Goal: Information Seeking & Learning: Learn about a topic

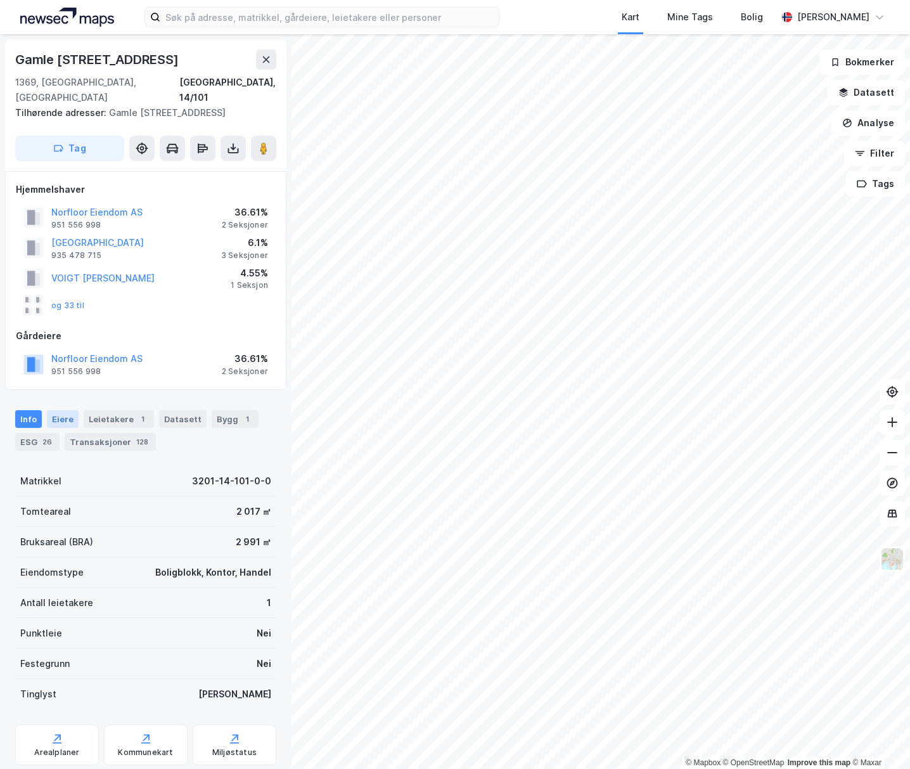
click at [70, 410] on div "Eiere" at bounding box center [63, 419] width 32 height 18
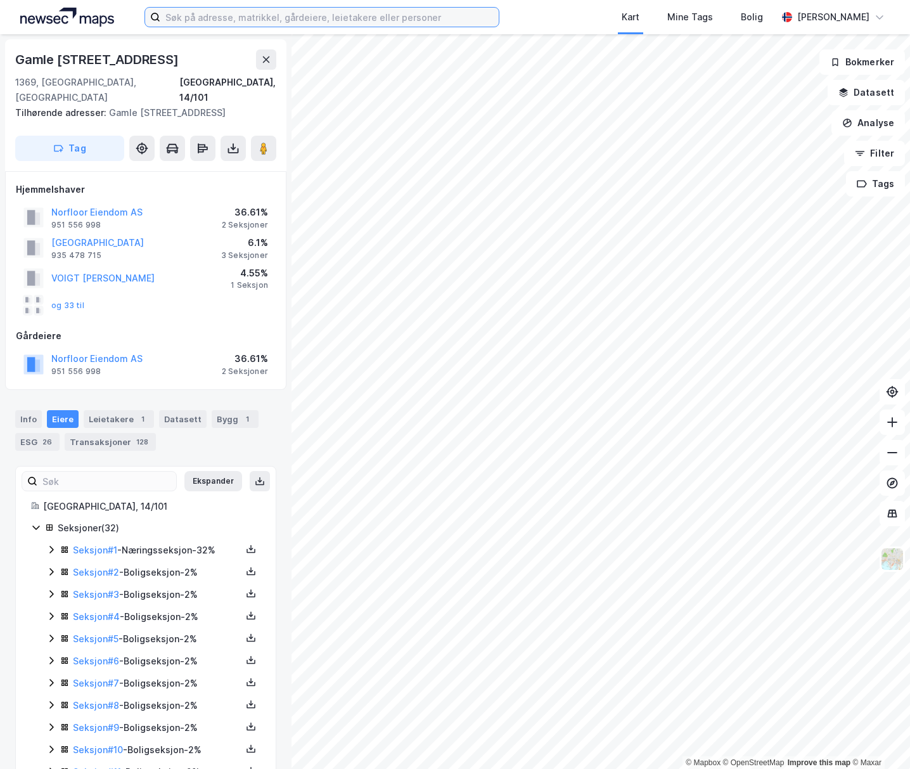
click at [226, 25] on input at bounding box center [329, 17] width 338 height 19
click at [232, 520] on div "Seksjoner ( 32 )" at bounding box center [159, 527] width 203 height 15
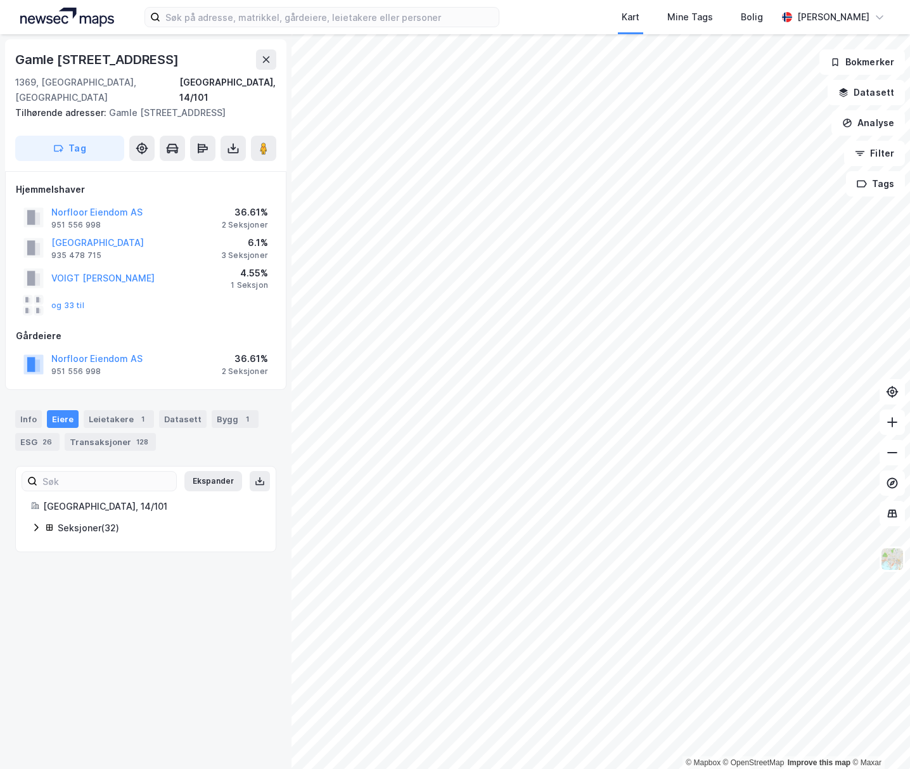
click at [126, 520] on div "Seksjoner ( 32 )" at bounding box center [159, 527] width 203 height 15
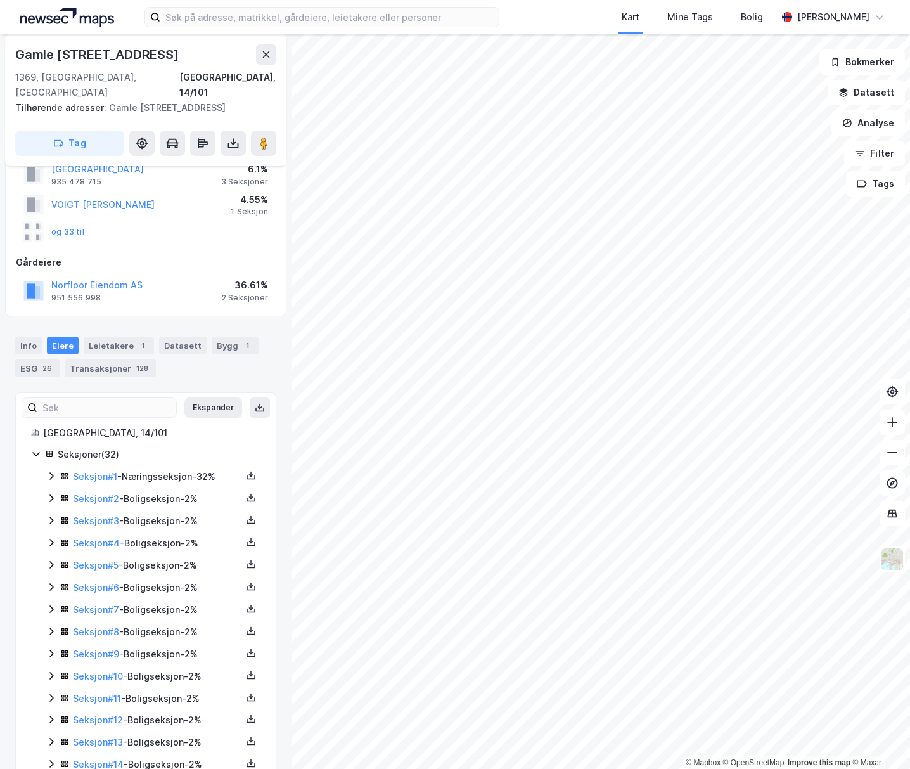
scroll to position [464, 0]
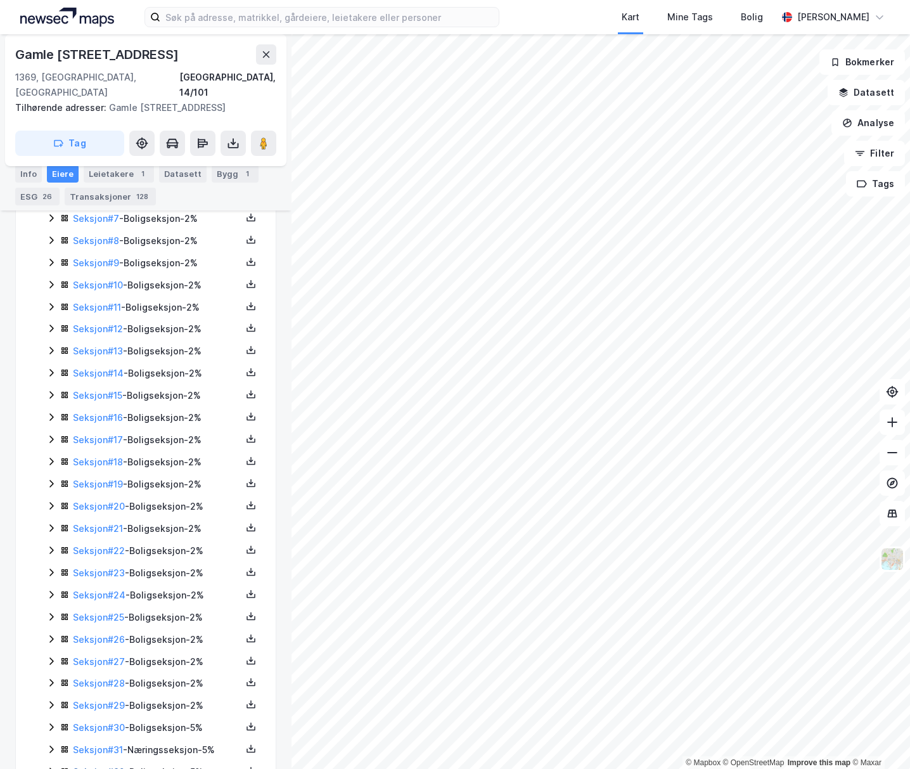
click at [113, 766] on link "Seksjon # 32" at bounding box center [99, 771] width 52 height 11
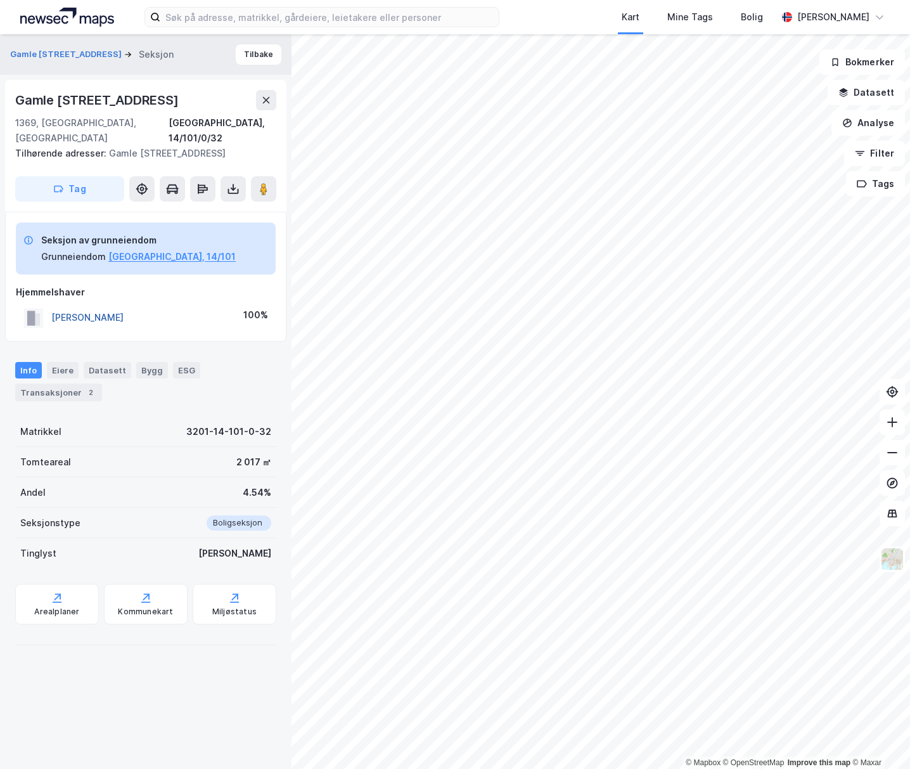
click at [0, 0] on button "[PERSON_NAME]" at bounding box center [0, 0] width 0 height 0
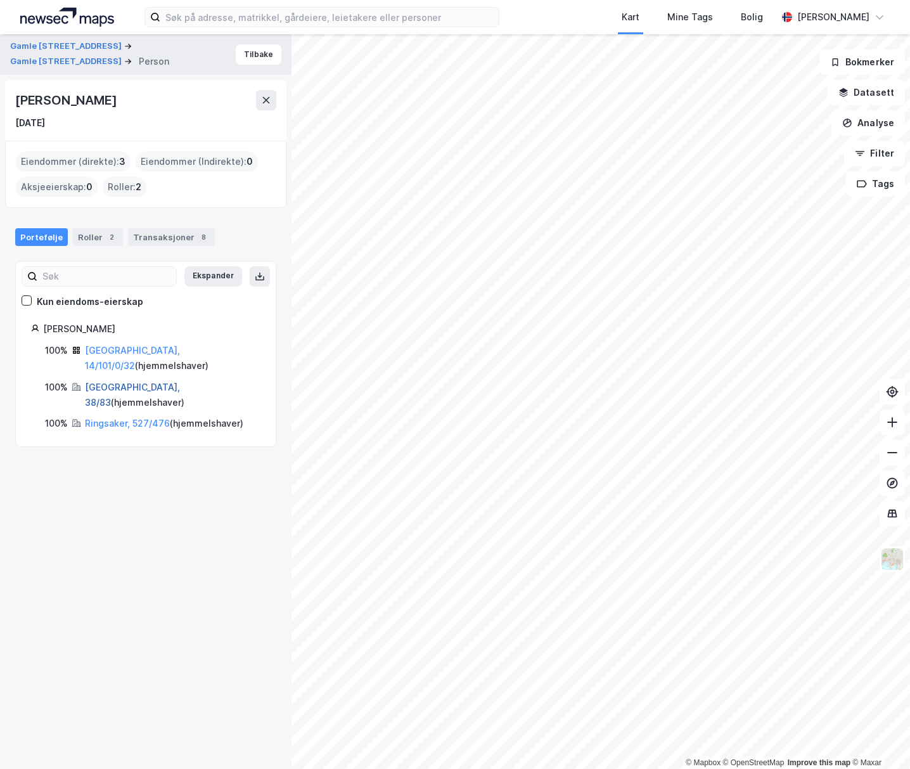
click at [134, 381] on link "[GEOGRAPHIC_DATA], 38/83" at bounding box center [132, 394] width 95 height 26
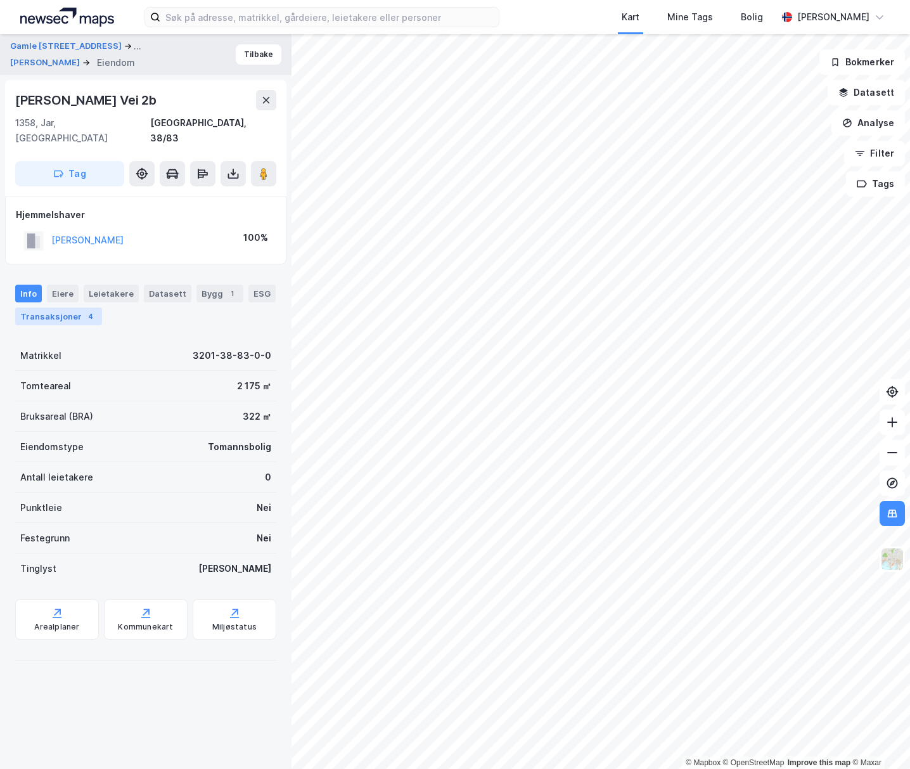
click at [74, 307] on div "Transaksjoner 4" at bounding box center [58, 316] width 87 height 18
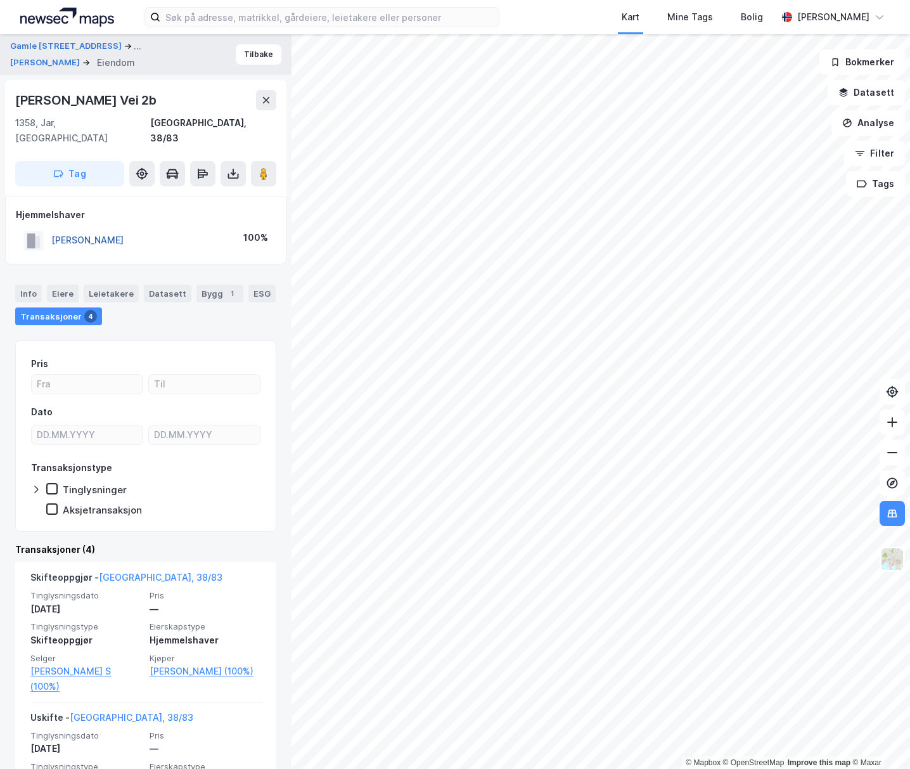
click at [0, 0] on button "[PERSON_NAME]" at bounding box center [0, 0] width 0 height 0
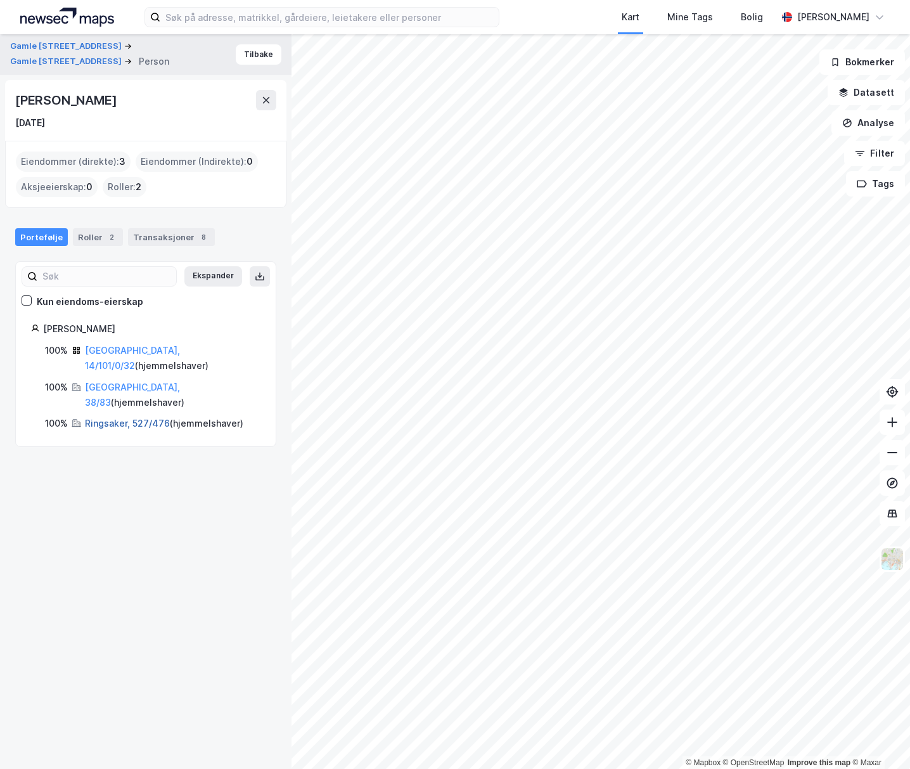
click at [136, 418] on link "Ringsaker, 527/476" at bounding box center [127, 423] width 85 height 11
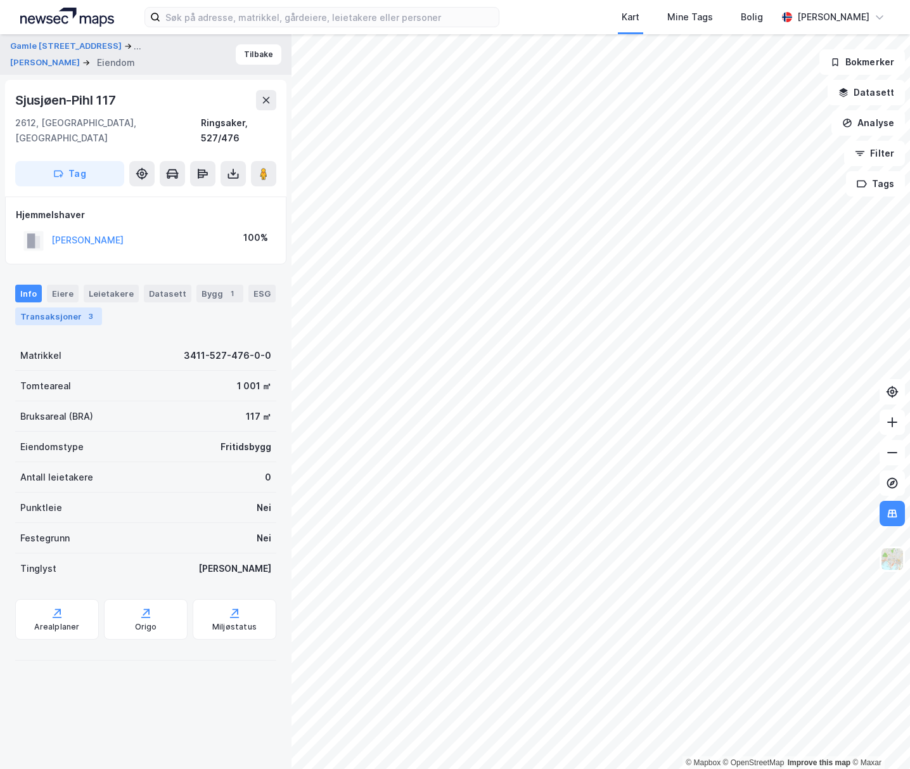
click at [58, 307] on div "Transaksjoner 3" at bounding box center [58, 316] width 87 height 18
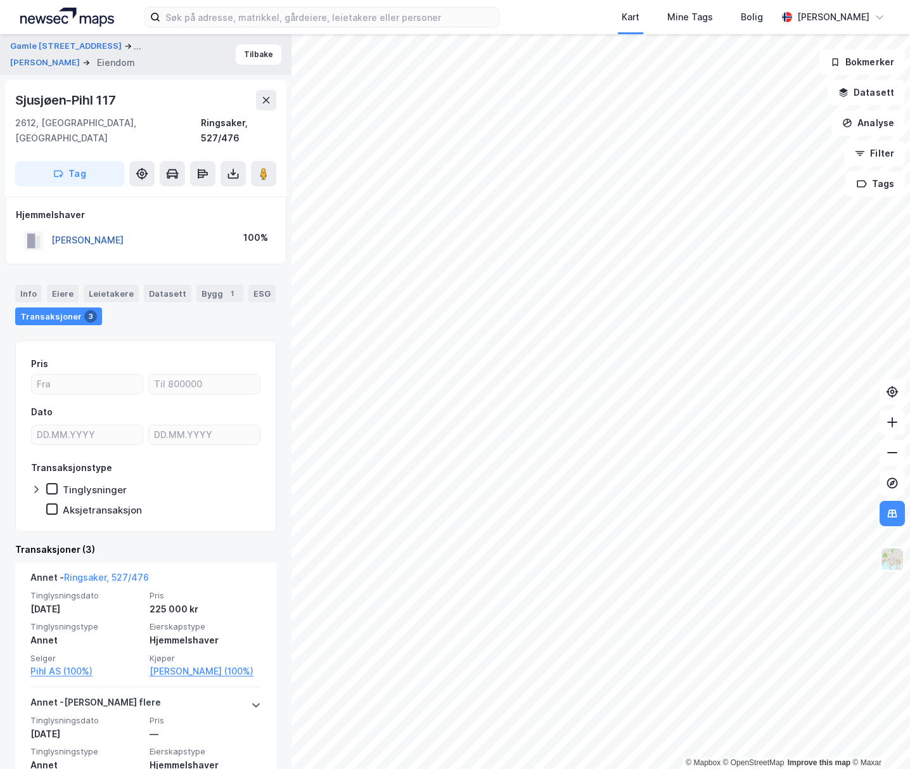
click at [0, 0] on button "[PERSON_NAME]" at bounding box center [0, 0] width 0 height 0
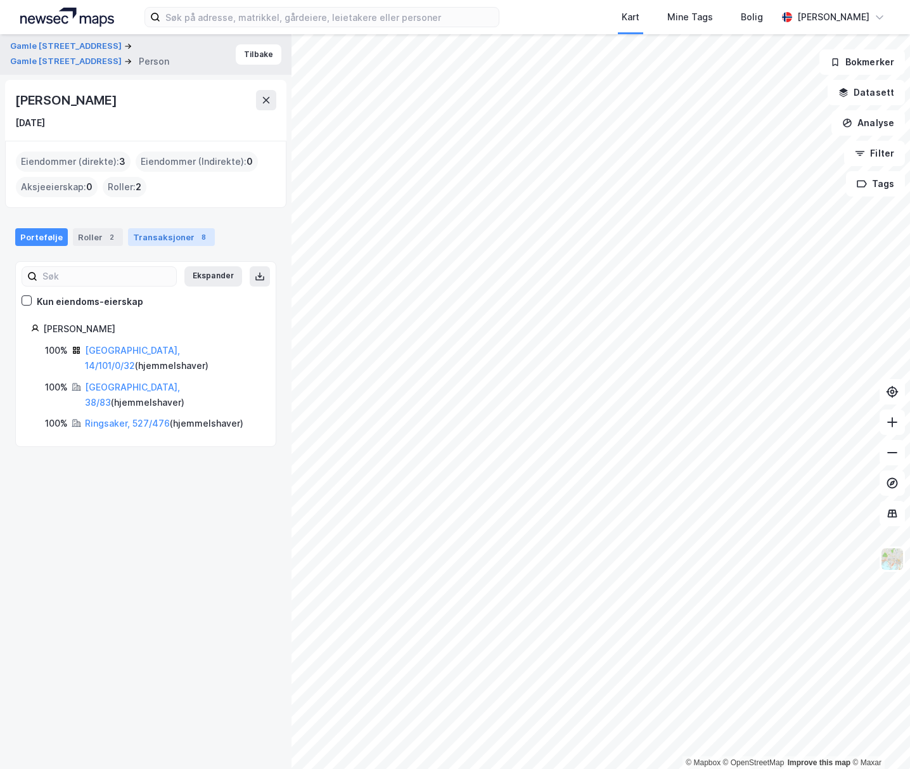
click at [136, 238] on div "Transaksjoner 8" at bounding box center [171, 237] width 87 height 18
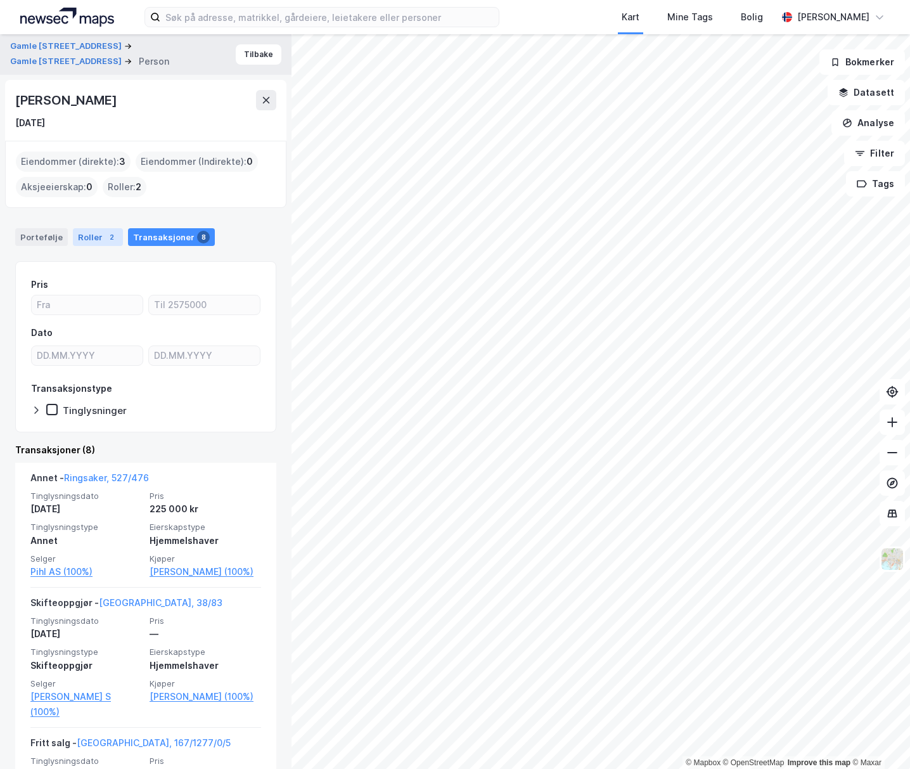
click at [104, 243] on div "Roller 2" at bounding box center [98, 237] width 50 height 18
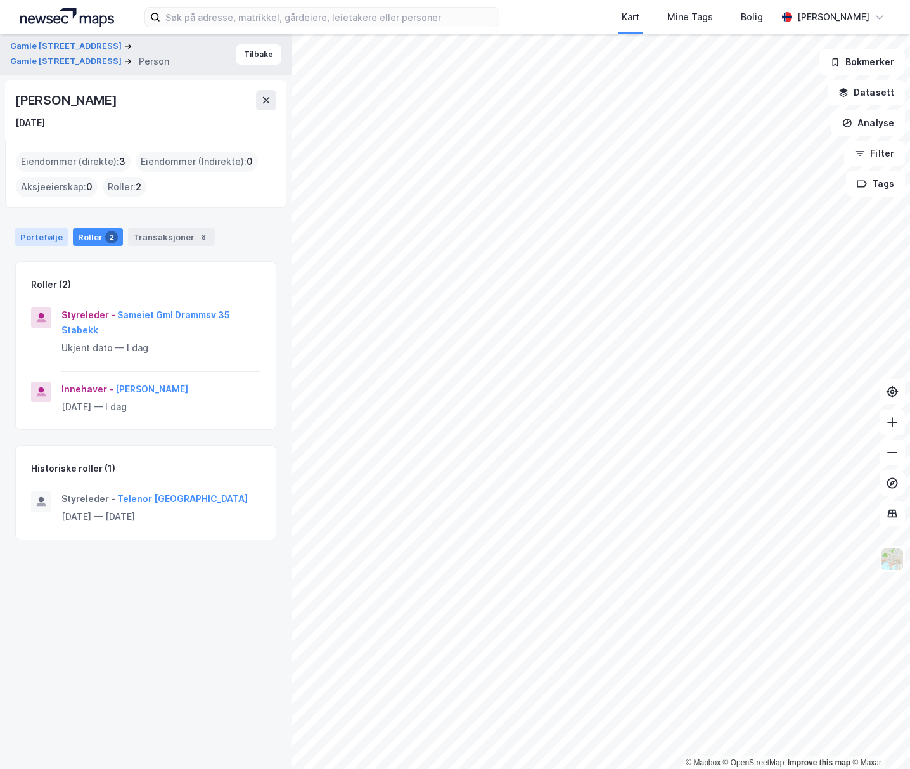
click at [51, 230] on div "Portefølje" at bounding box center [41, 237] width 53 height 18
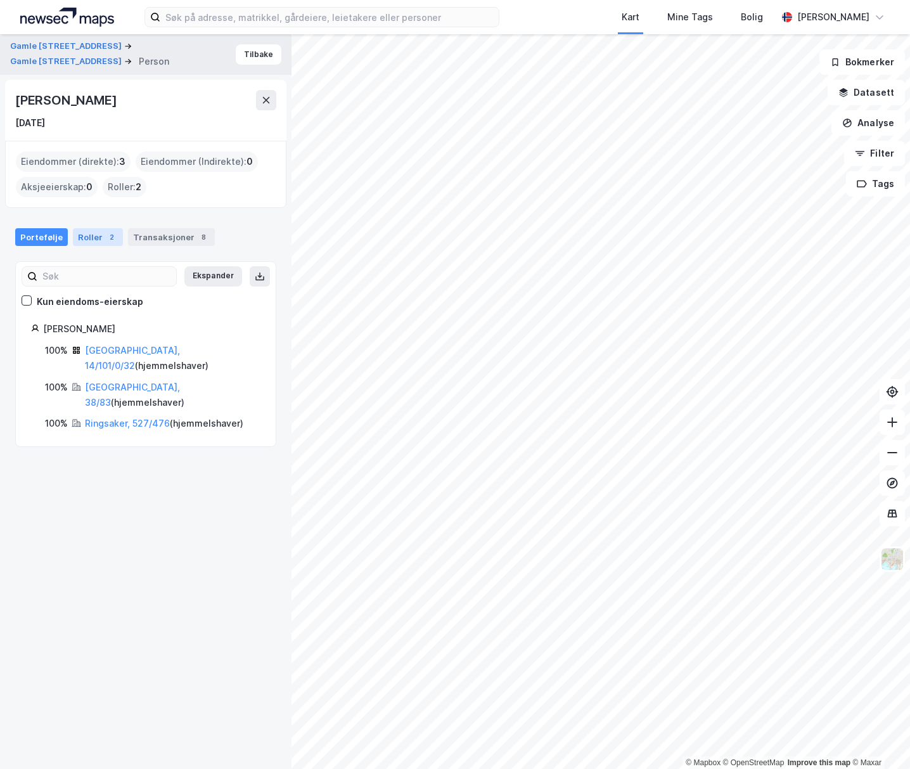
click at [73, 233] on div "Roller 2" at bounding box center [98, 237] width 50 height 18
